Goal: Task Accomplishment & Management: Manage account settings

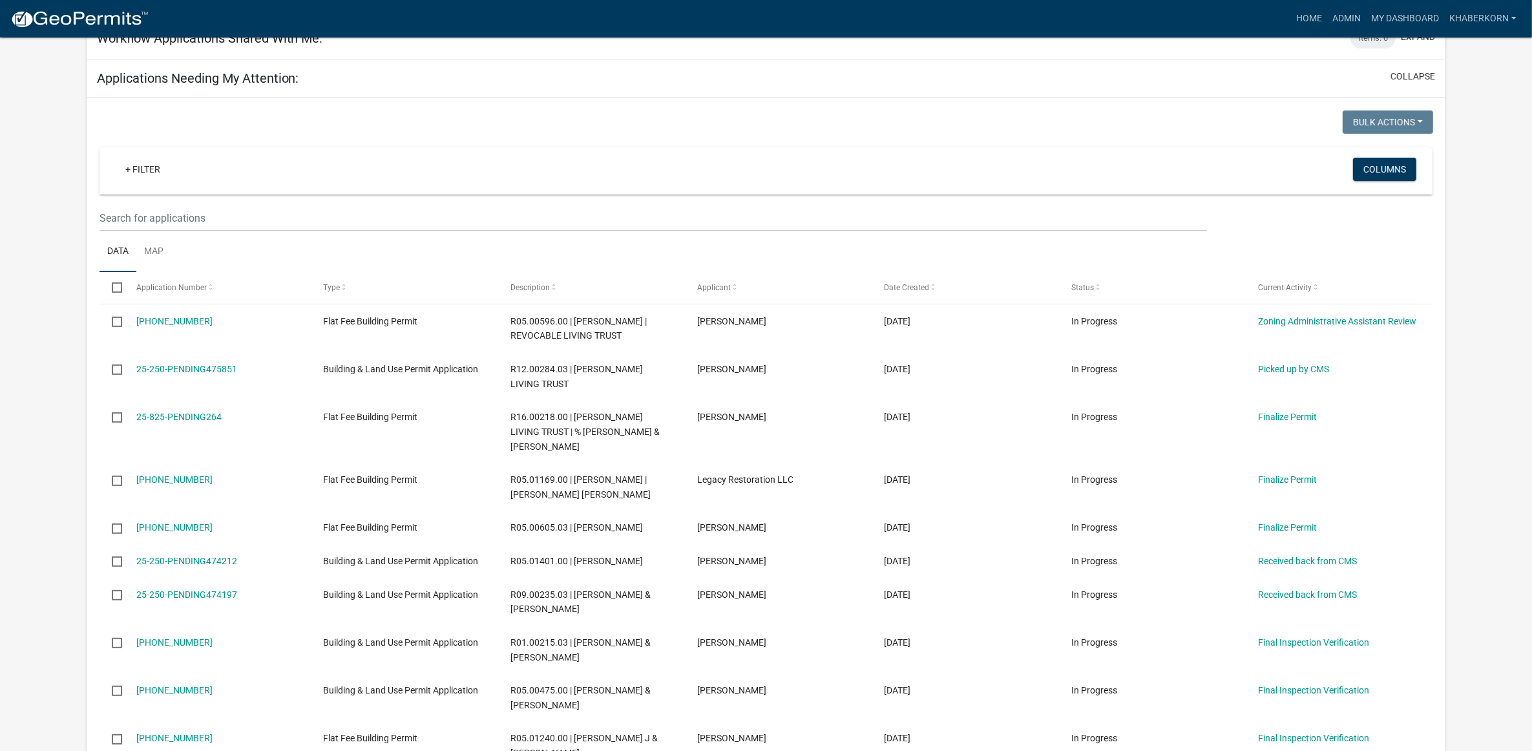
scroll to position [646, 0]
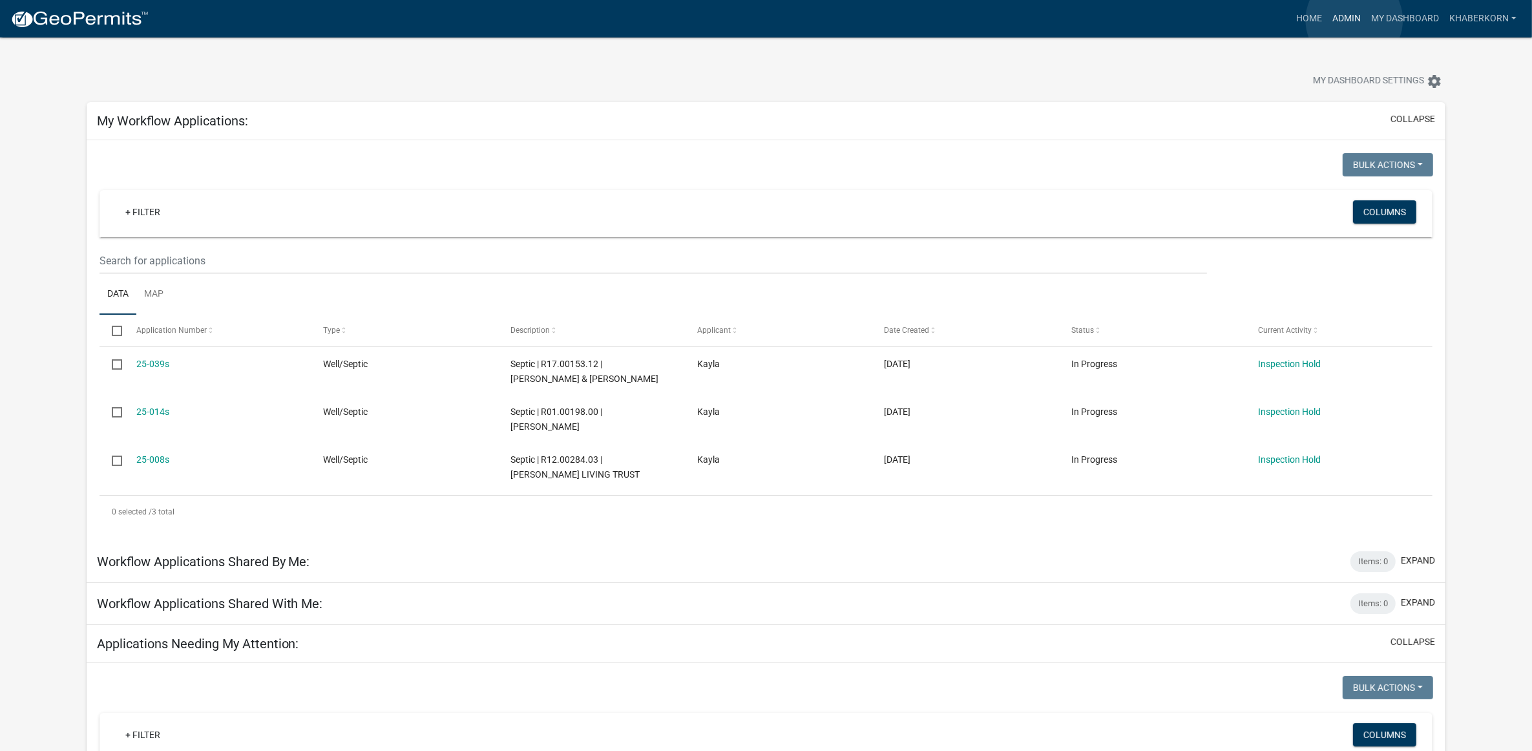
click at [1355, 20] on link "Admin" at bounding box center [1347, 18] width 39 height 25
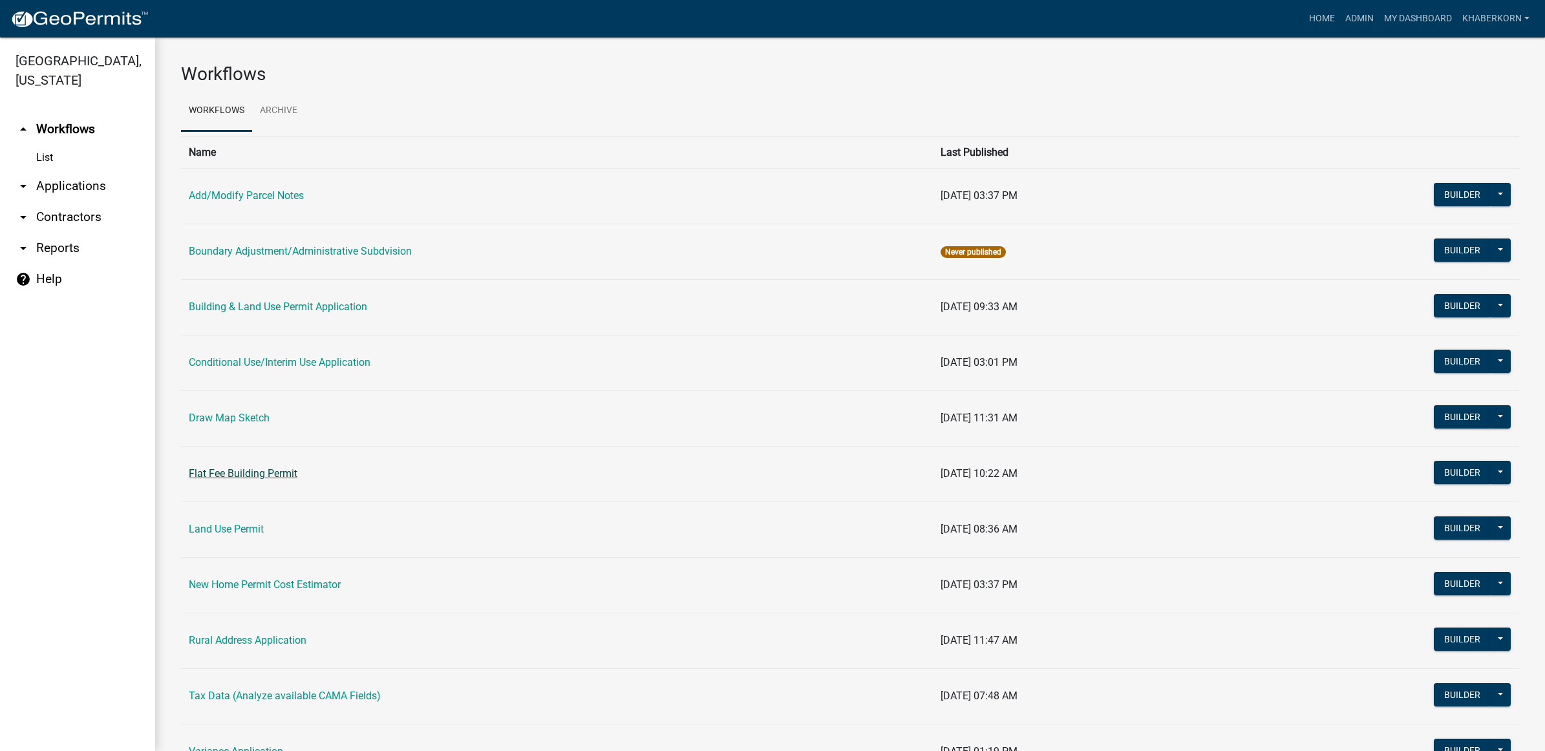
click at [226, 479] on link "Flat Fee Building Permit" at bounding box center [243, 473] width 109 height 12
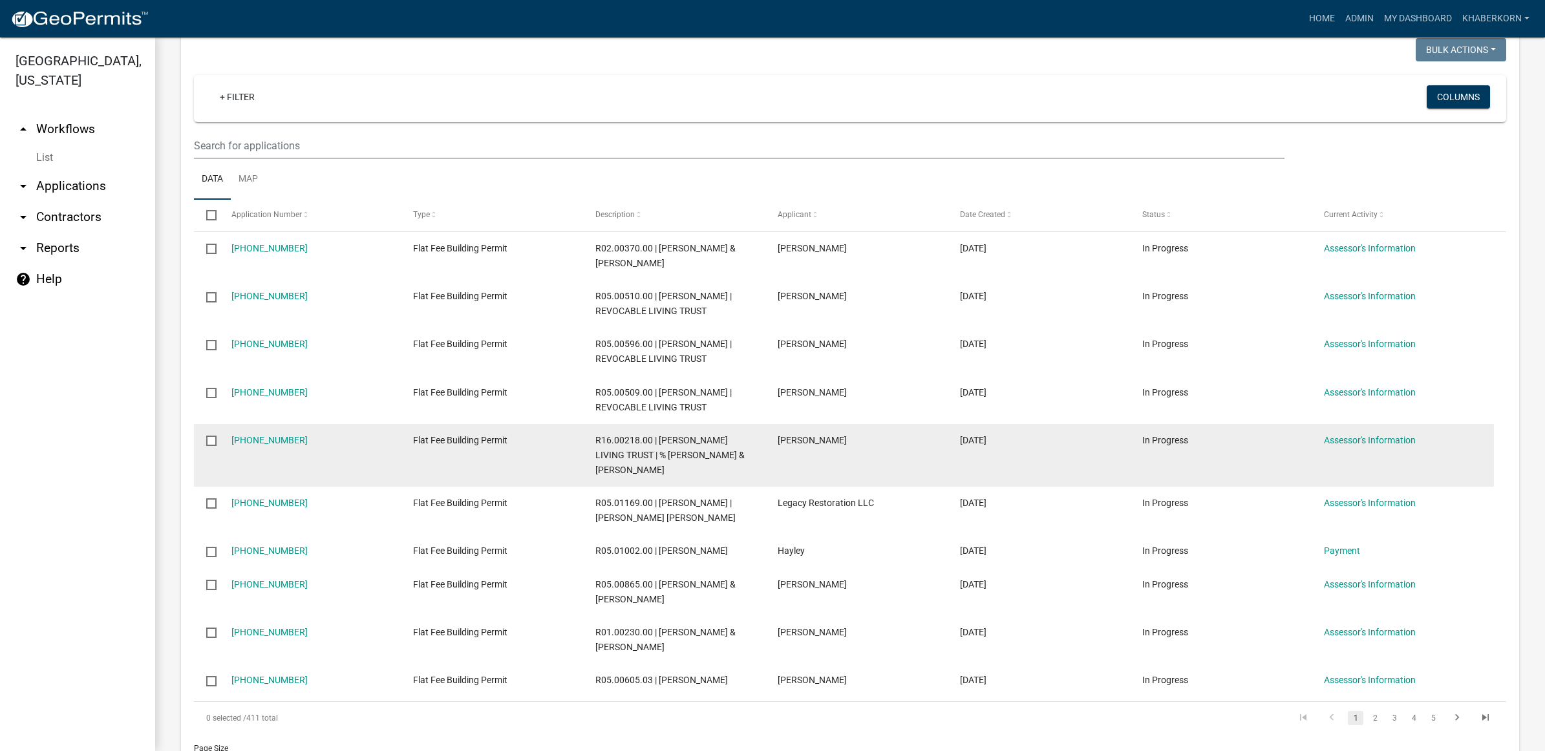
scroll to position [1045, 0]
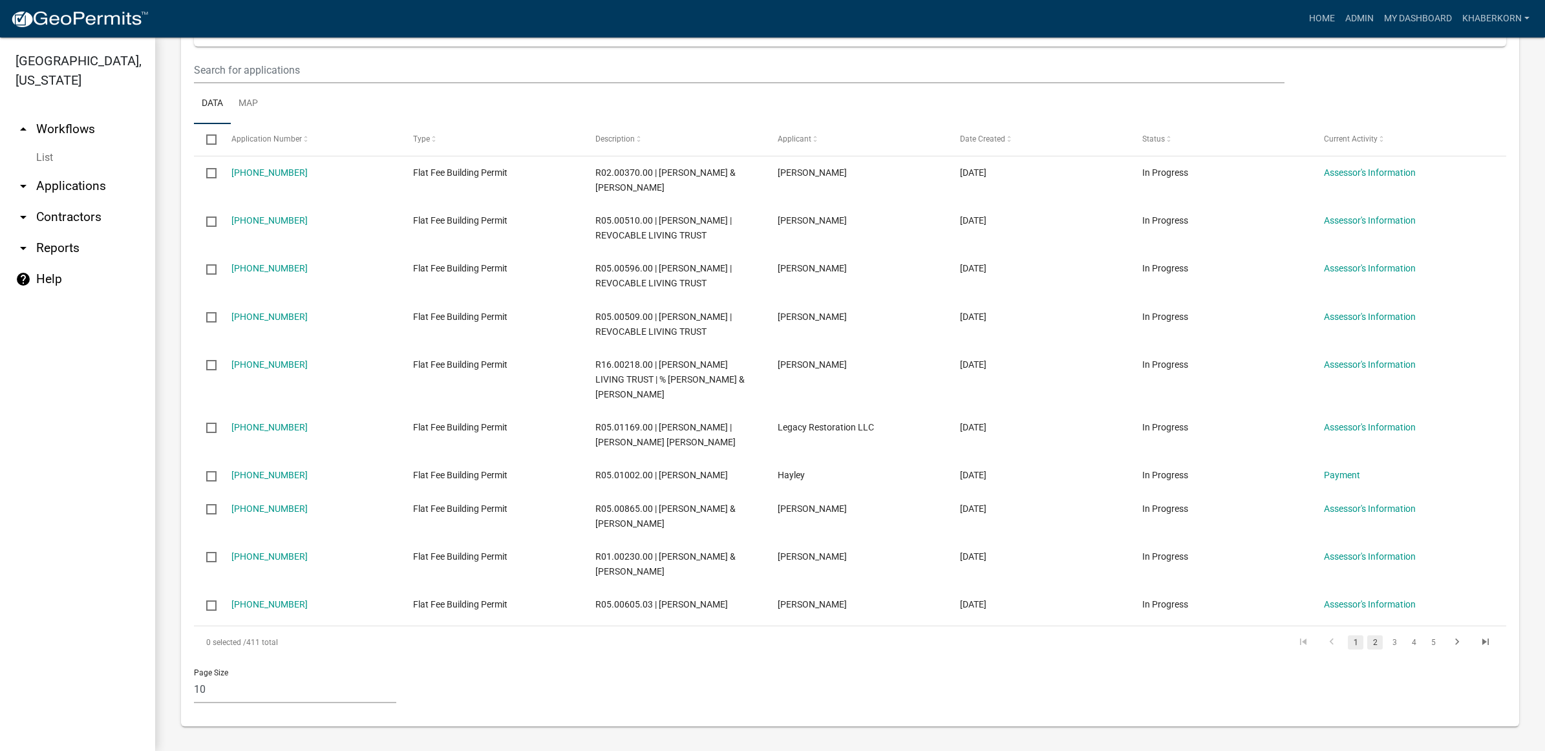
click at [1367, 647] on link "2" at bounding box center [1375, 642] width 16 height 14
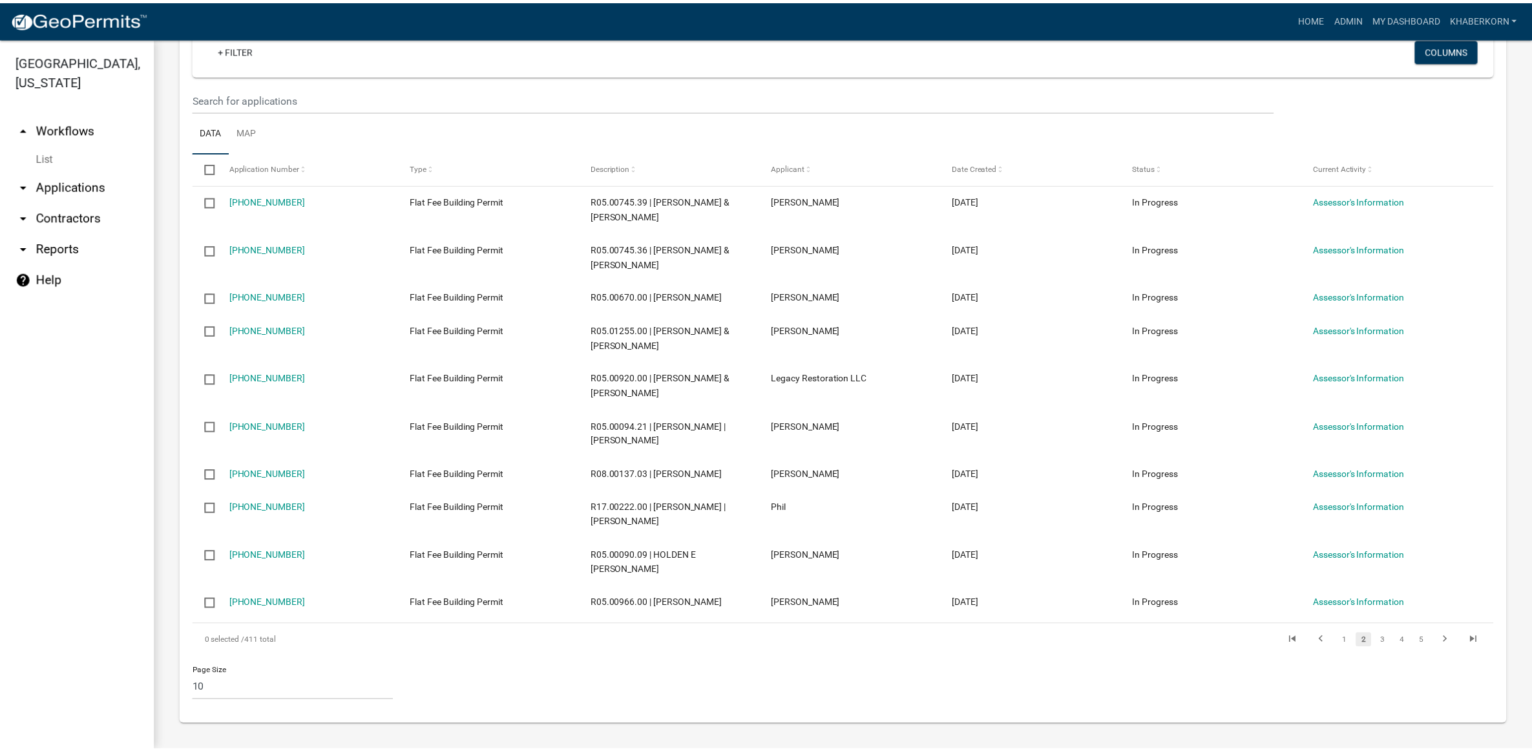
scroll to position [1016, 0]
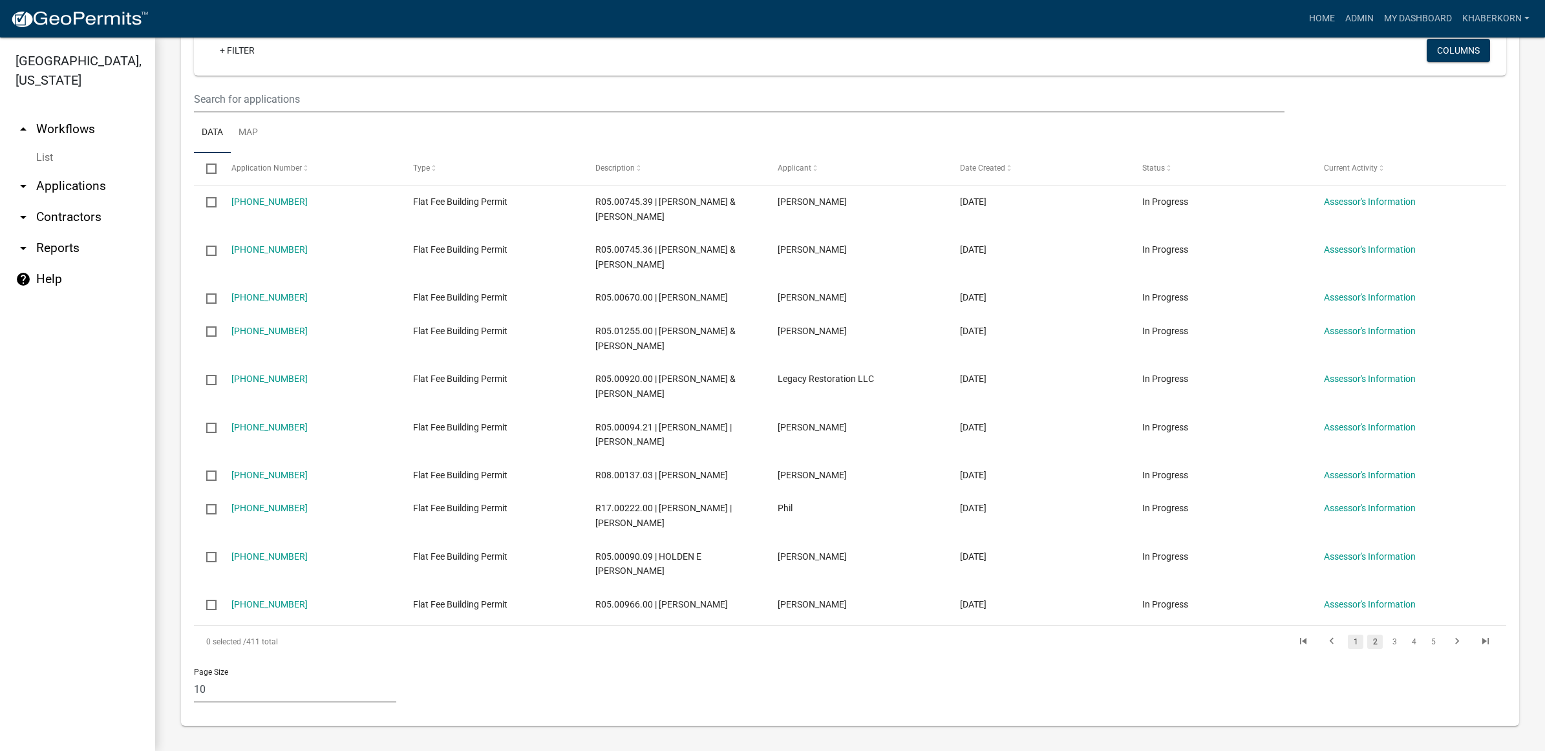
click at [1348, 642] on link "1" at bounding box center [1356, 642] width 16 height 14
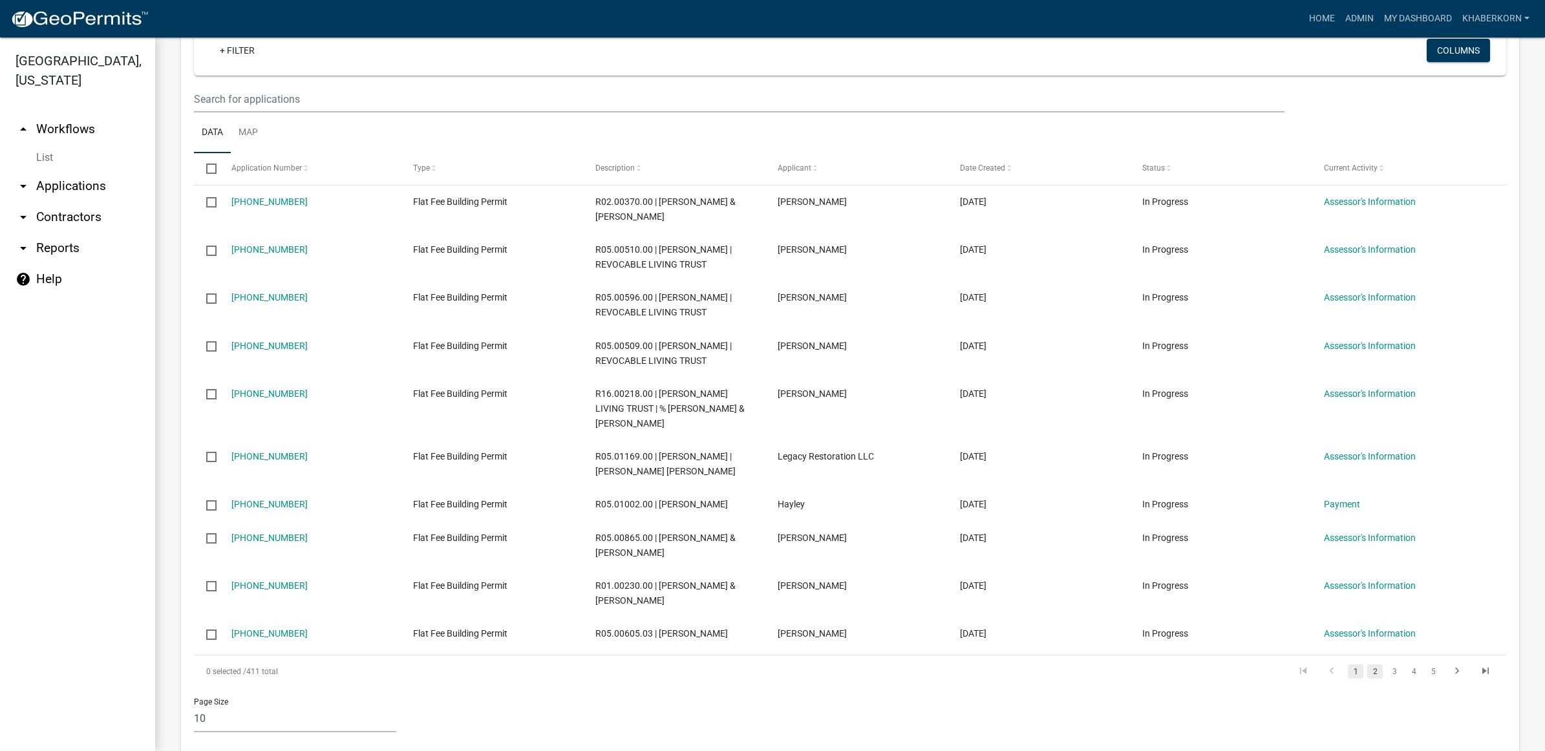
click at [1368, 668] on link "2" at bounding box center [1375, 671] width 16 height 14
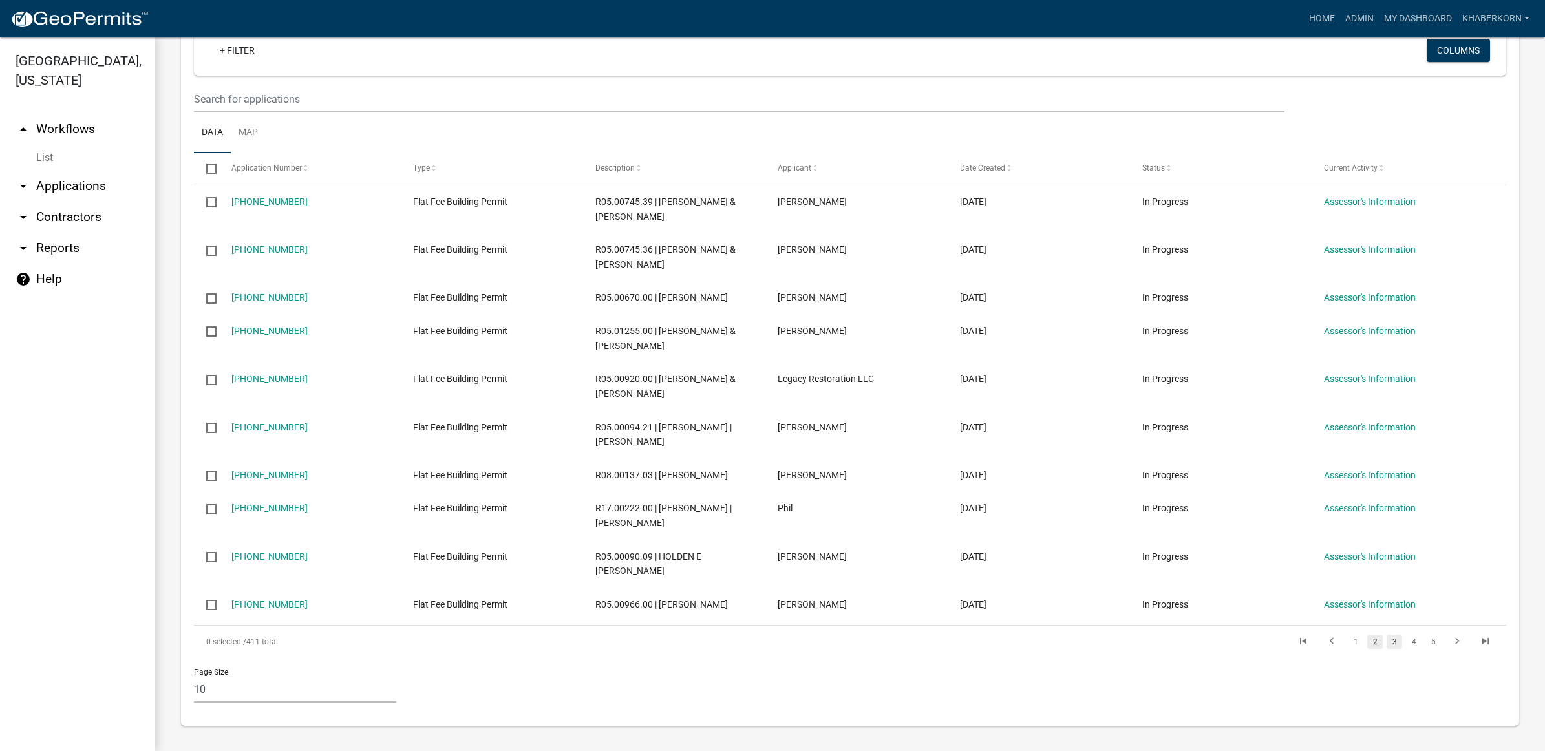
click at [1386, 641] on link "3" at bounding box center [1394, 642] width 16 height 14
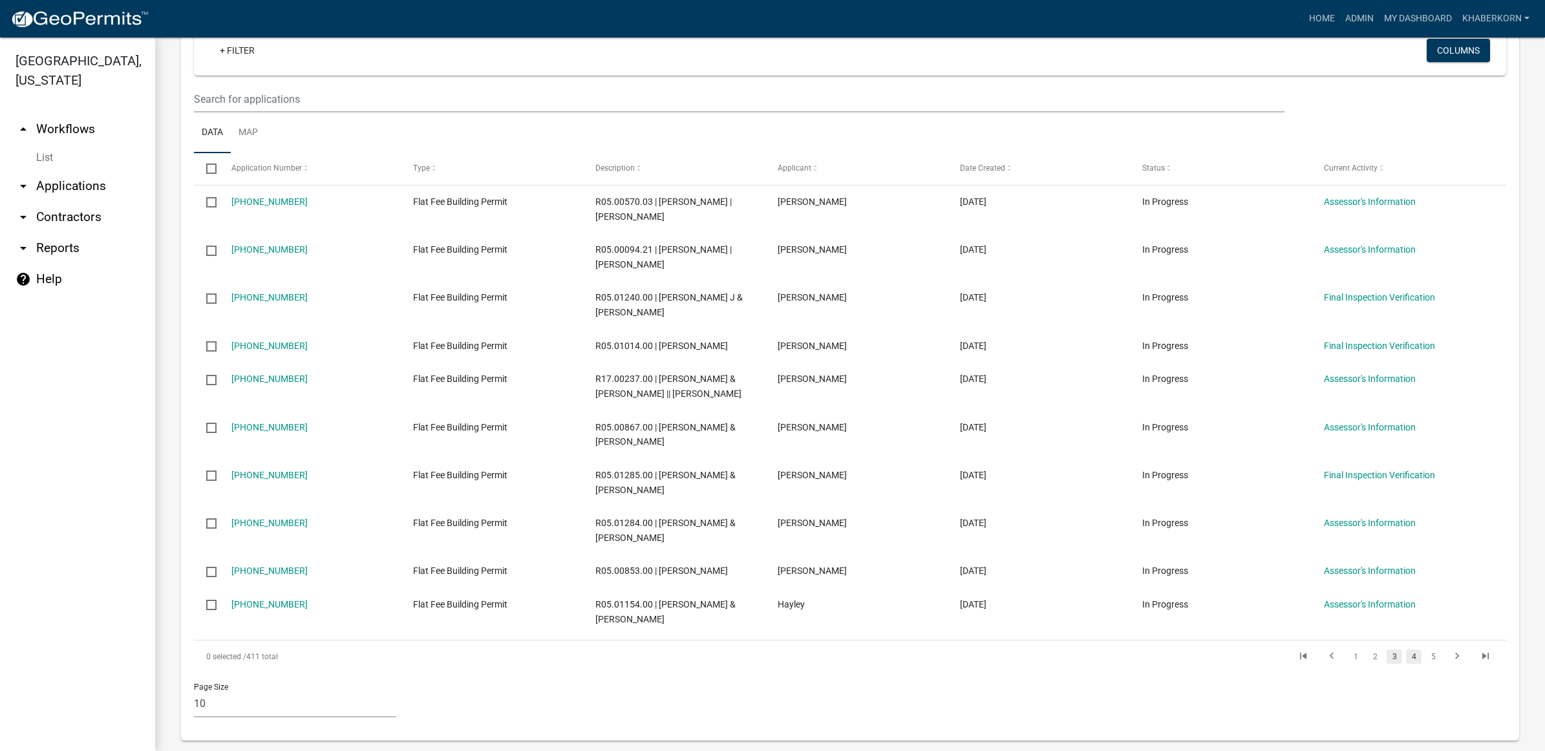
click at [1406, 658] on link "4" at bounding box center [1414, 657] width 16 height 14
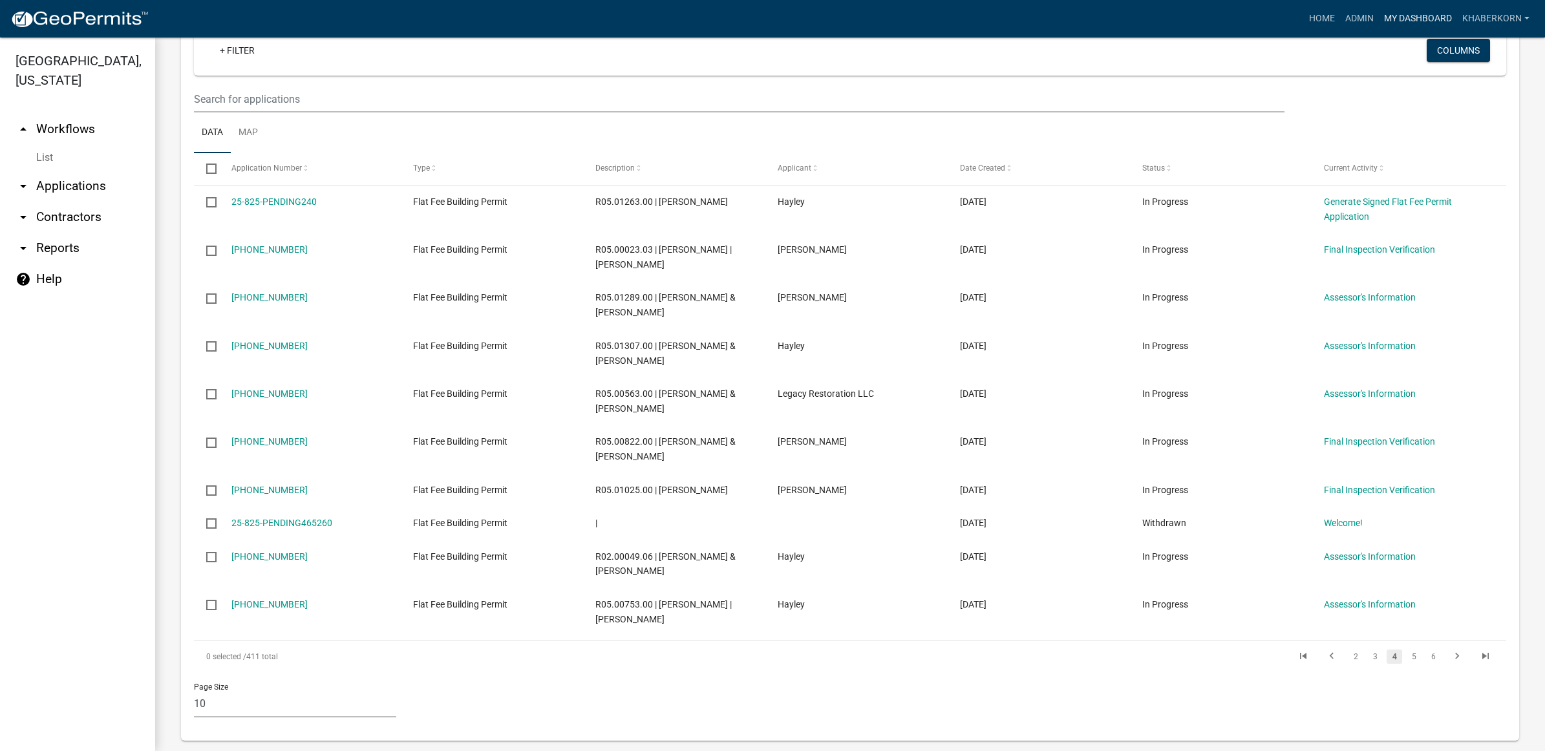
click at [1397, 25] on link "My Dashboard" at bounding box center [1418, 18] width 78 height 25
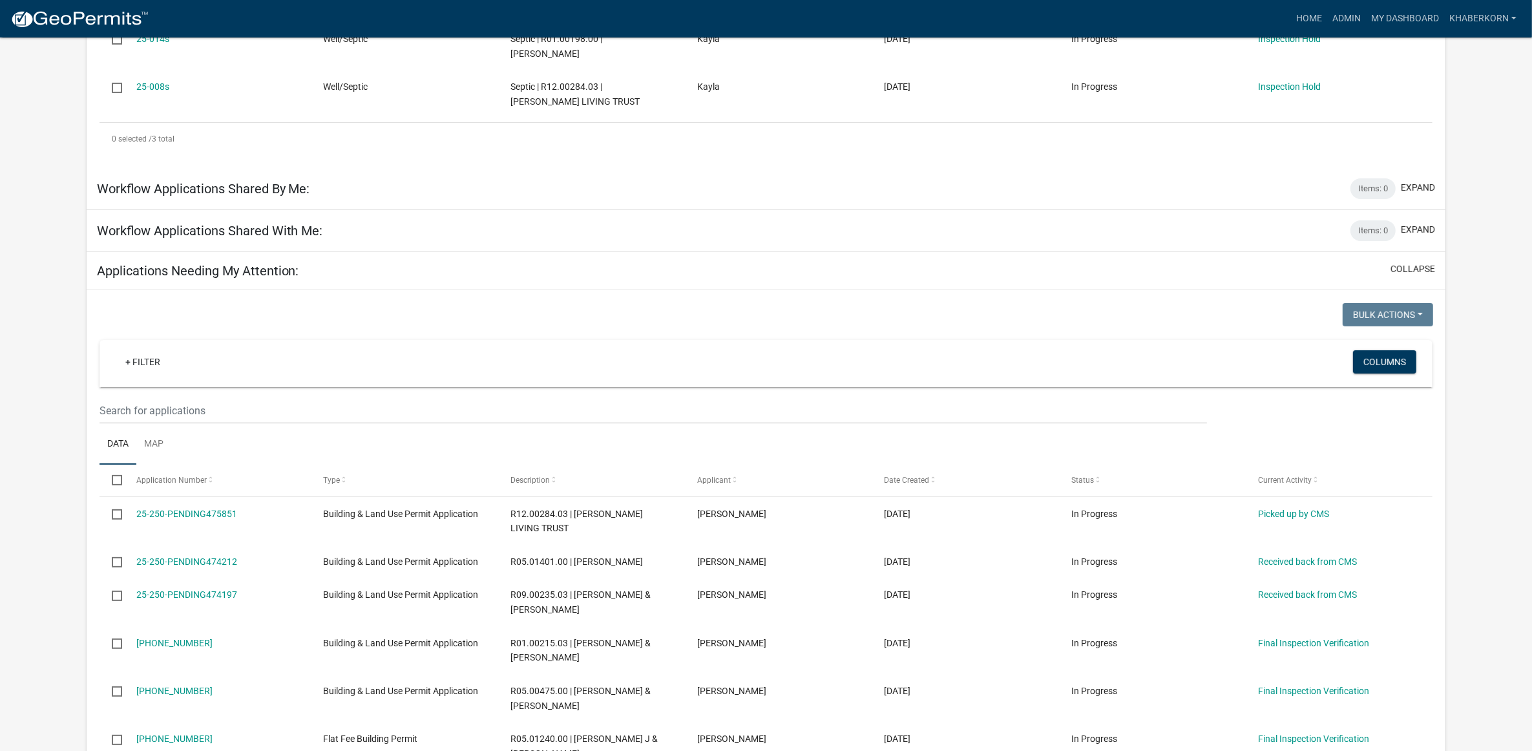
scroll to position [485, 0]
